Goal: Information Seeking & Learning: Learn about a topic

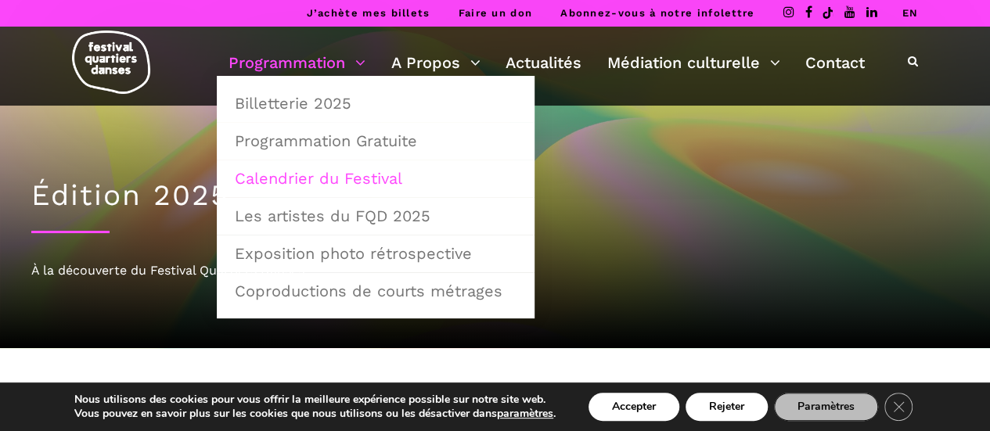
click at [275, 68] on link "Programmation" at bounding box center [296, 62] width 137 height 27
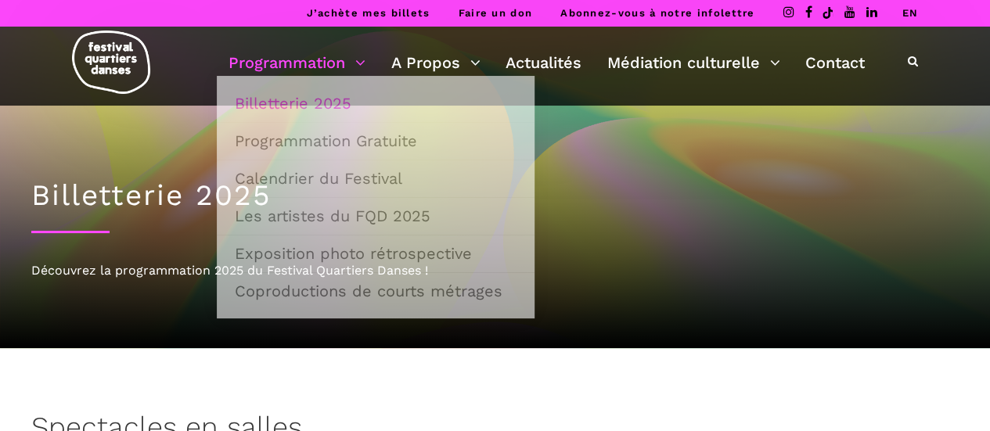
click at [347, 67] on link "Programmation" at bounding box center [296, 62] width 137 height 27
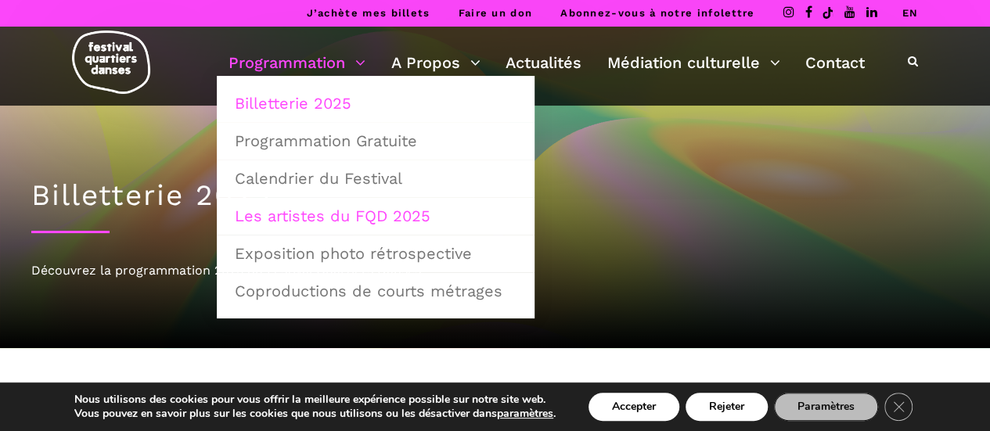
click at [336, 212] on link "Les artistes du FQD 2025" at bounding box center [375, 216] width 300 height 36
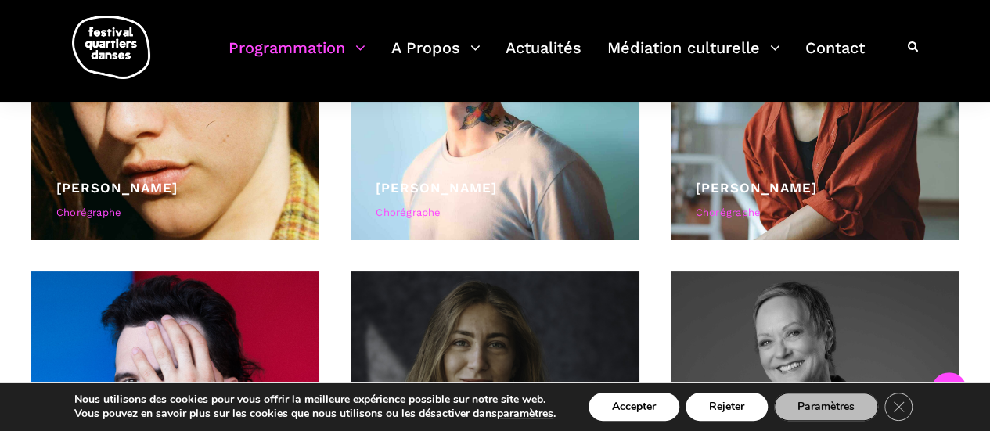
scroll to position [1147, 0]
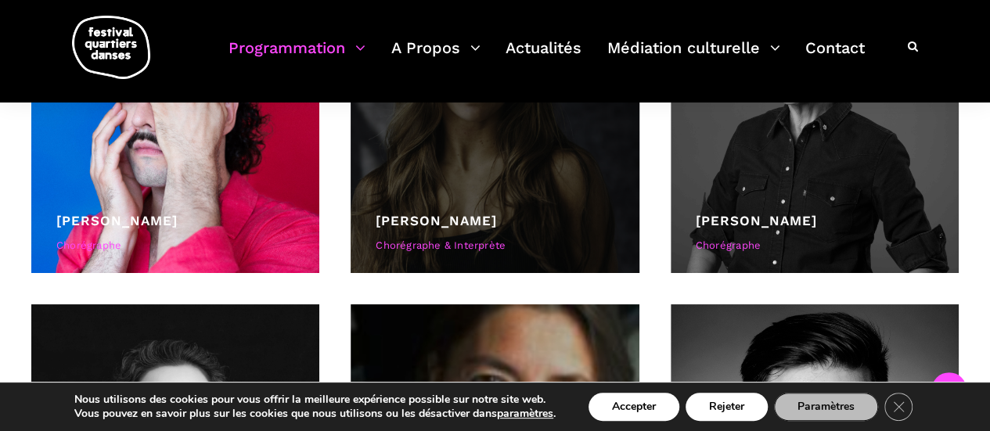
click at [432, 225] on link "[PERSON_NAME]" at bounding box center [436, 221] width 121 height 16
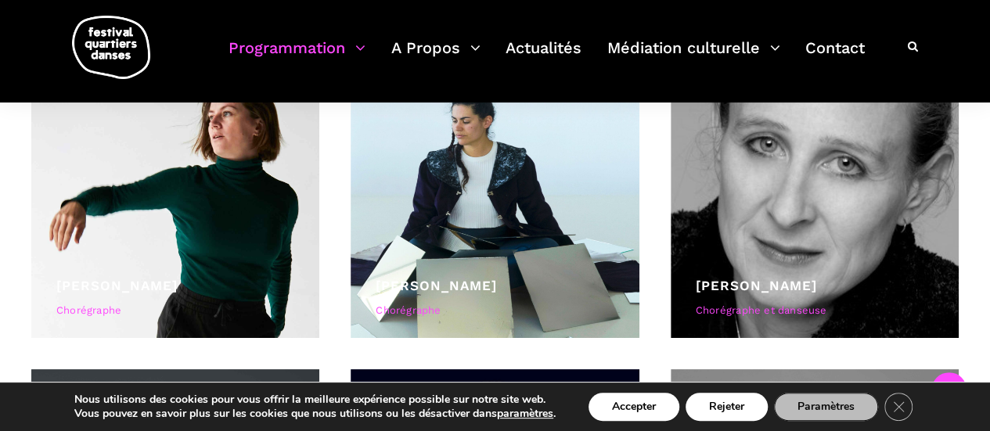
scroll to position [2008, 0]
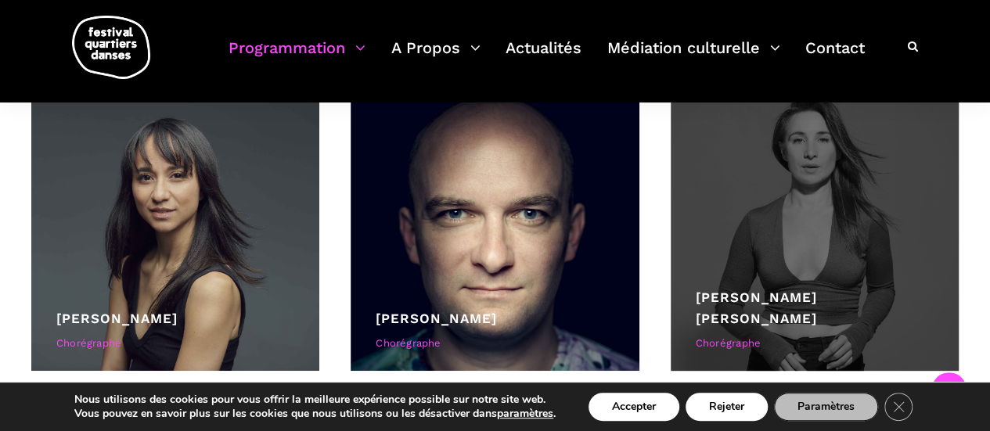
click at [771, 304] on div at bounding box center [814, 227] width 288 height 288
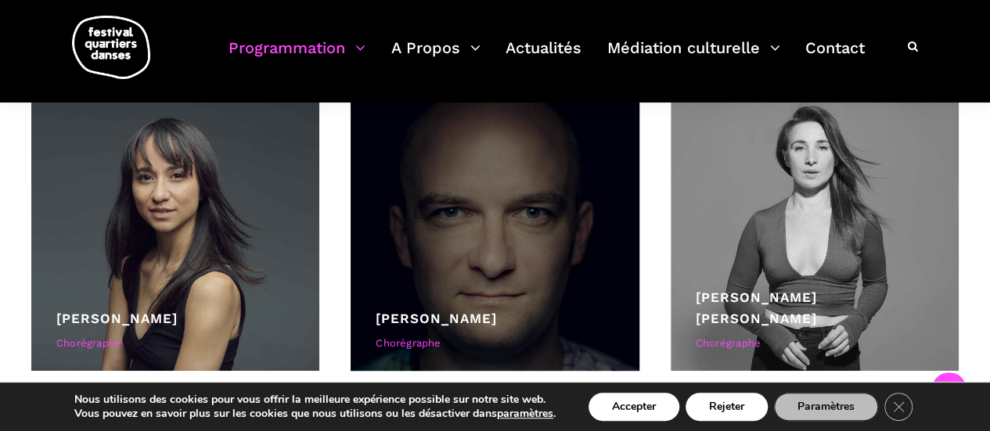
click at [409, 320] on link "Janusz Orlik" at bounding box center [436, 319] width 121 height 16
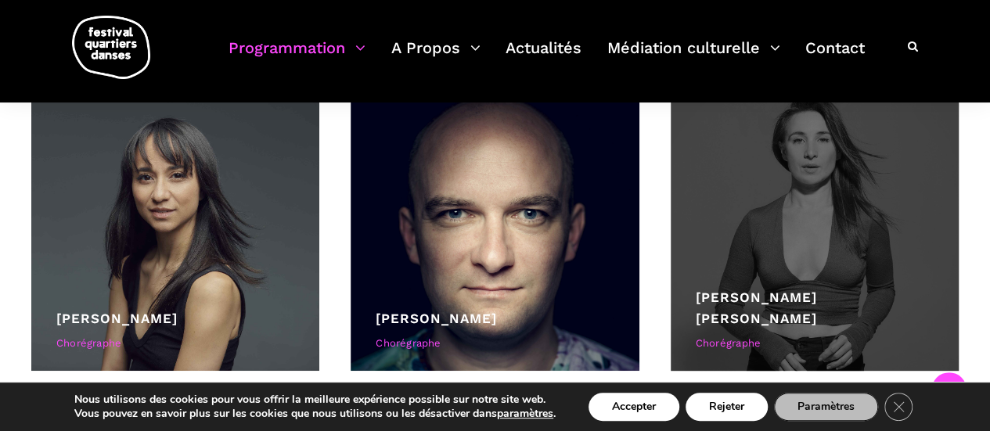
click at [731, 314] on link "Kyra Jean Green" at bounding box center [756, 307] width 121 height 37
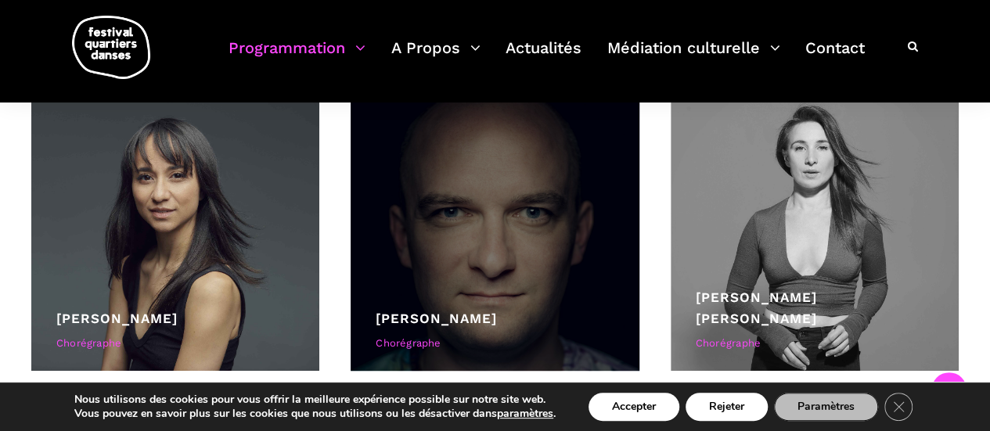
scroll to position [2295, 0]
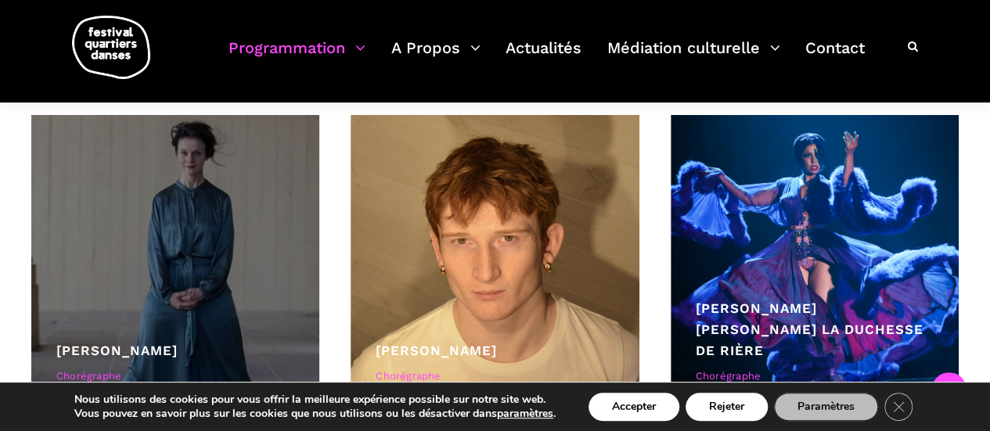
click at [119, 339] on div at bounding box center [175, 259] width 288 height 288
click at [115, 347] on link "Lene Boel" at bounding box center [116, 351] width 121 height 16
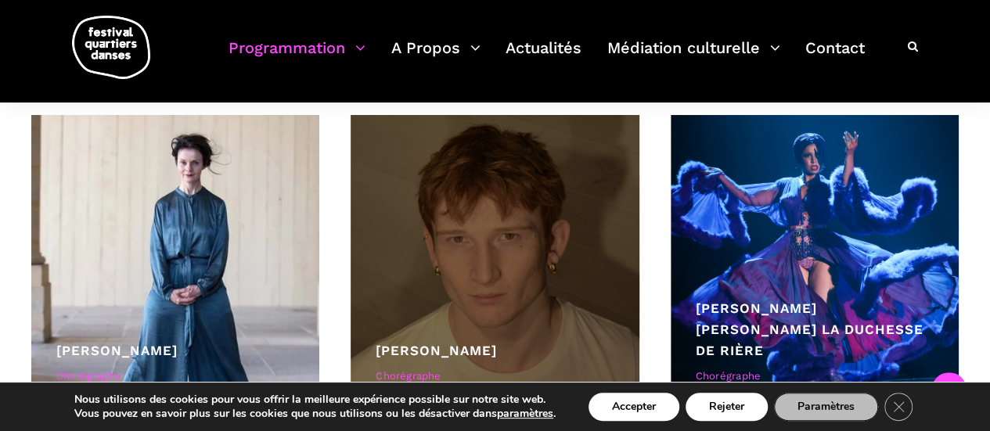
click at [433, 348] on link "Linus Jansner" at bounding box center [436, 351] width 121 height 16
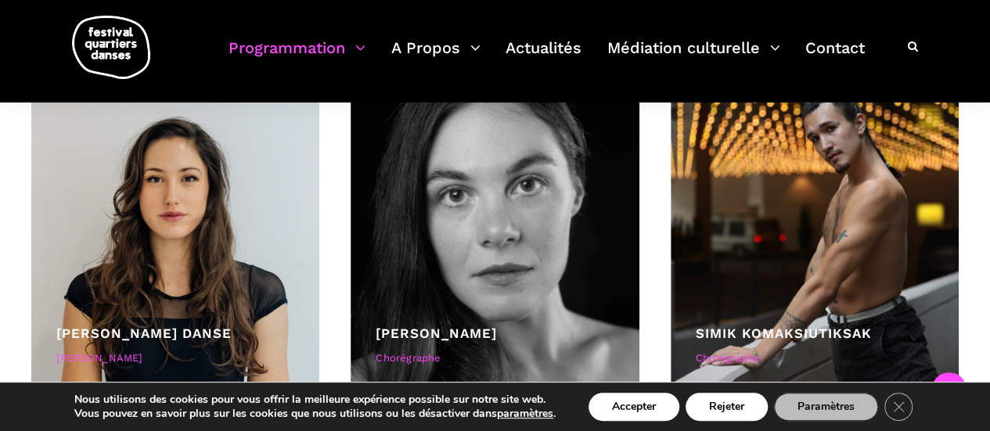
scroll to position [2970, 0]
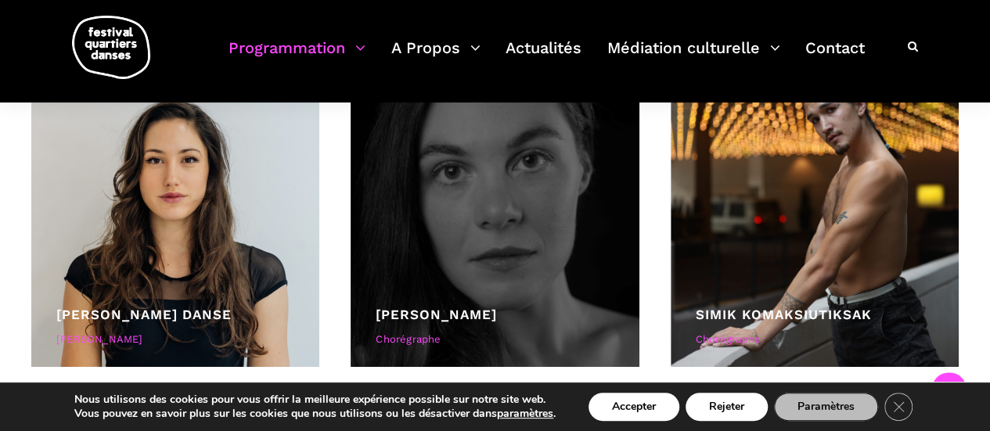
click at [457, 307] on link "Rebecca Margolick" at bounding box center [436, 315] width 121 height 16
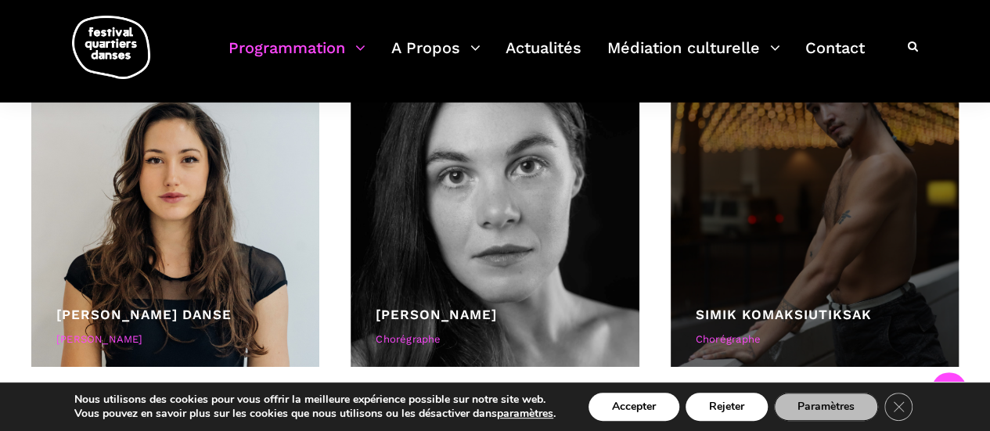
click at [786, 305] on div "Simik Komaksiutiksak" at bounding box center [815, 314] width 238 height 21
click at [789, 314] on link "Simik Komaksiutiksak" at bounding box center [784, 315] width 176 height 16
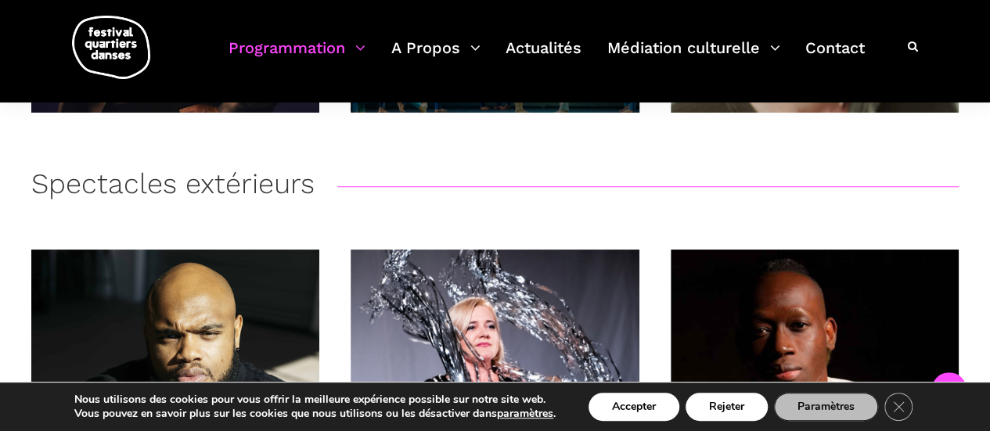
scroll to position [3831, 0]
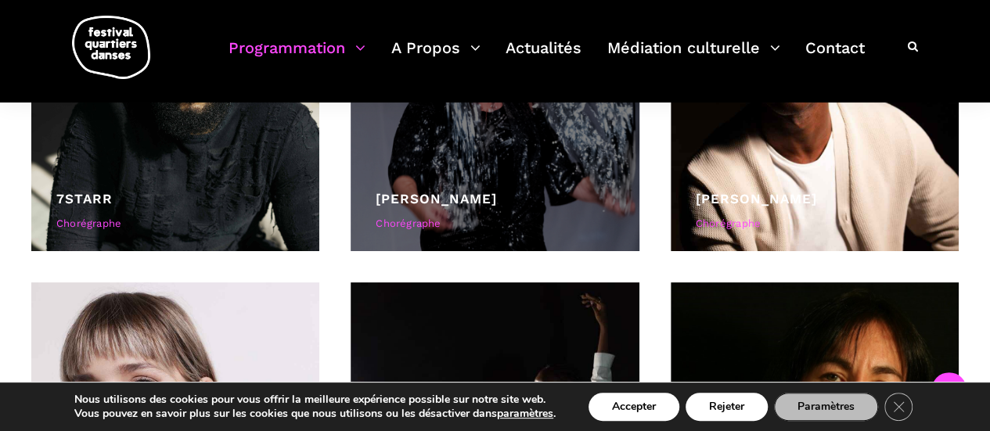
click at [471, 202] on link "Agata Życzkowska" at bounding box center [436, 199] width 121 height 16
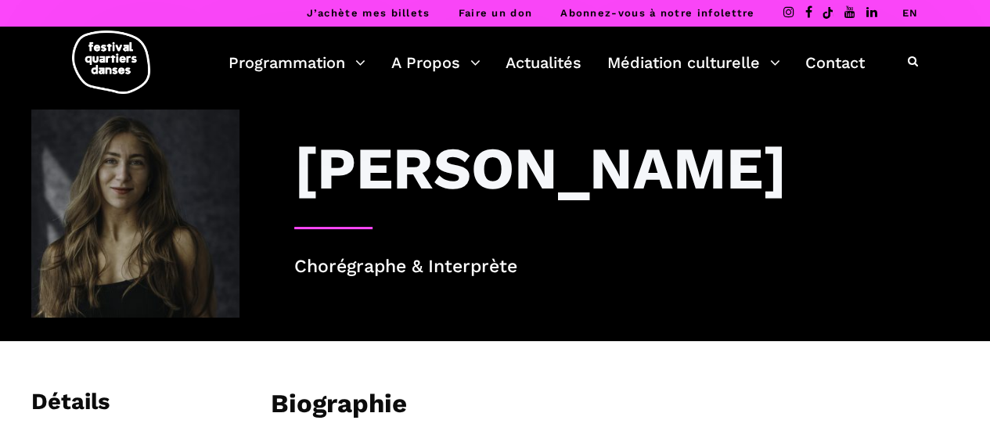
scroll to position [286, 0]
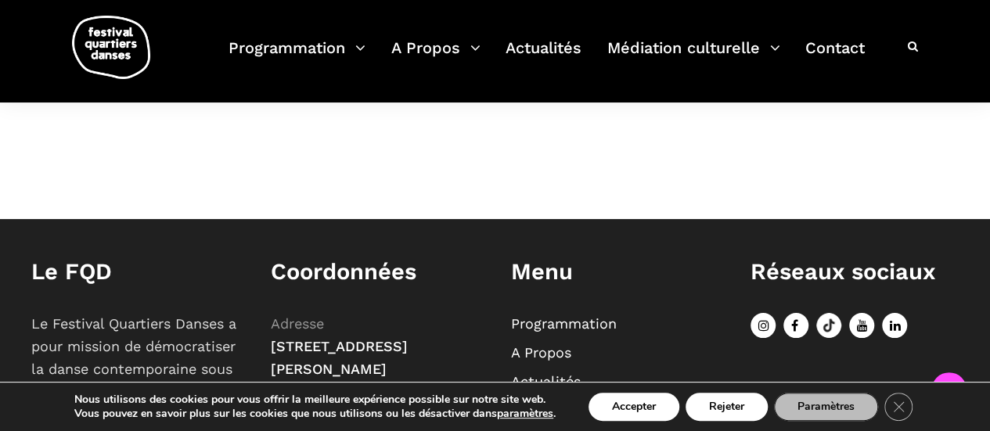
scroll to position [286, 0]
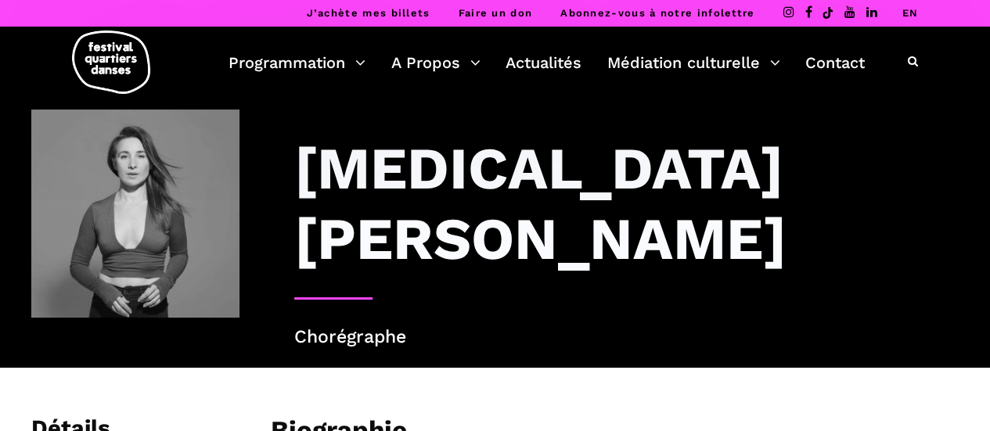
scroll to position [286, 0]
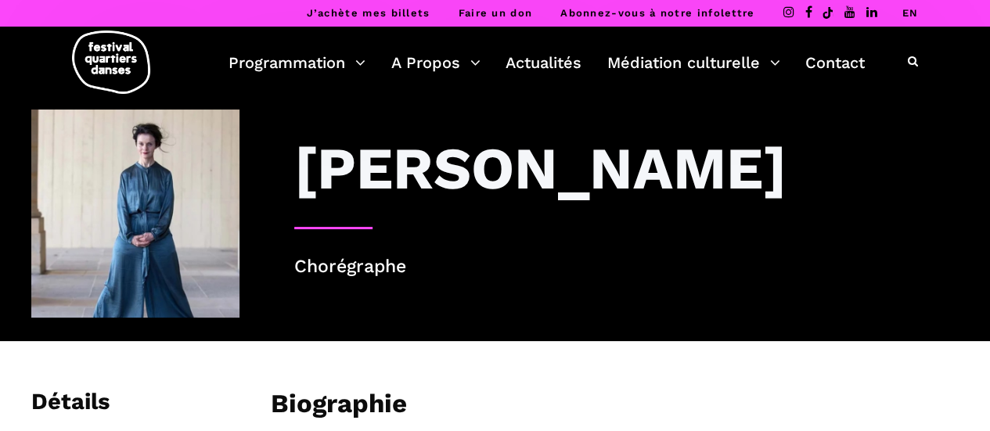
scroll to position [286, 0]
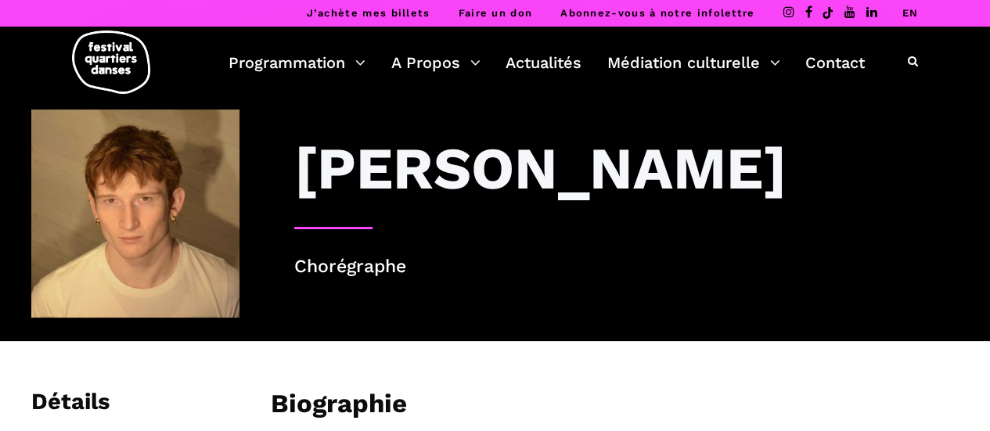
scroll to position [286, 0]
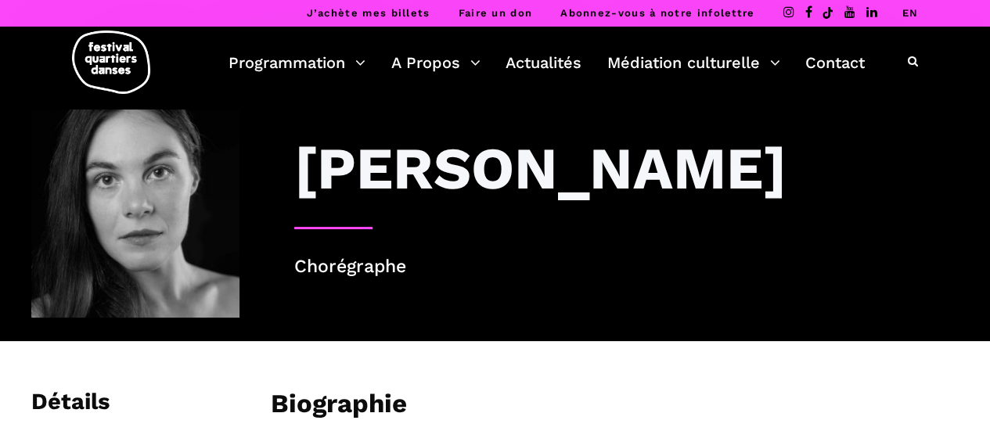
scroll to position [286, 0]
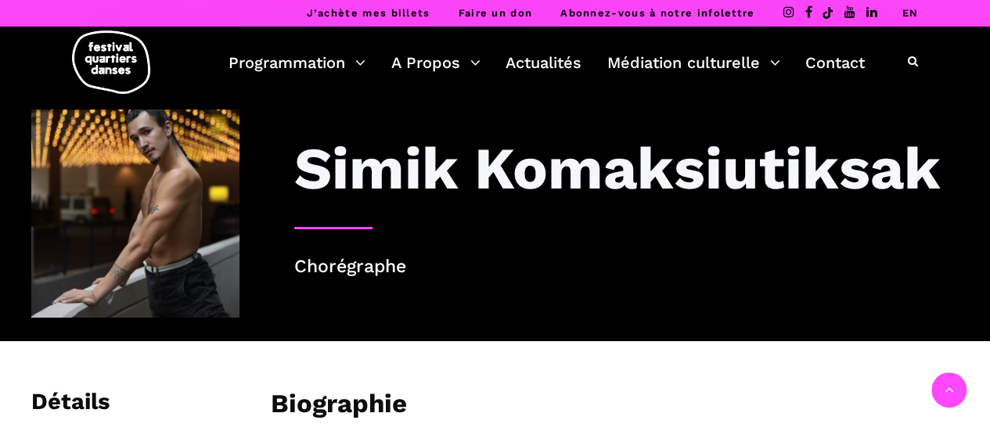
scroll to position [286, 0]
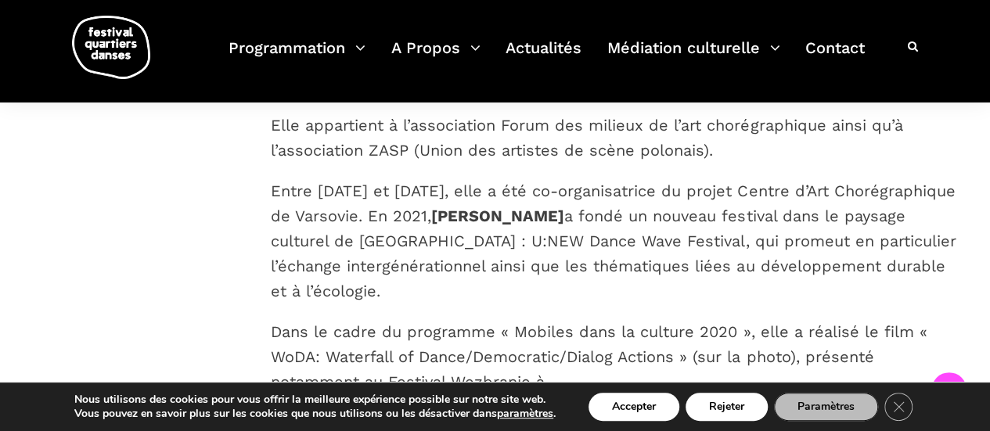
scroll to position [1721, 0]
